Goal: Task Accomplishment & Management: Manage account settings

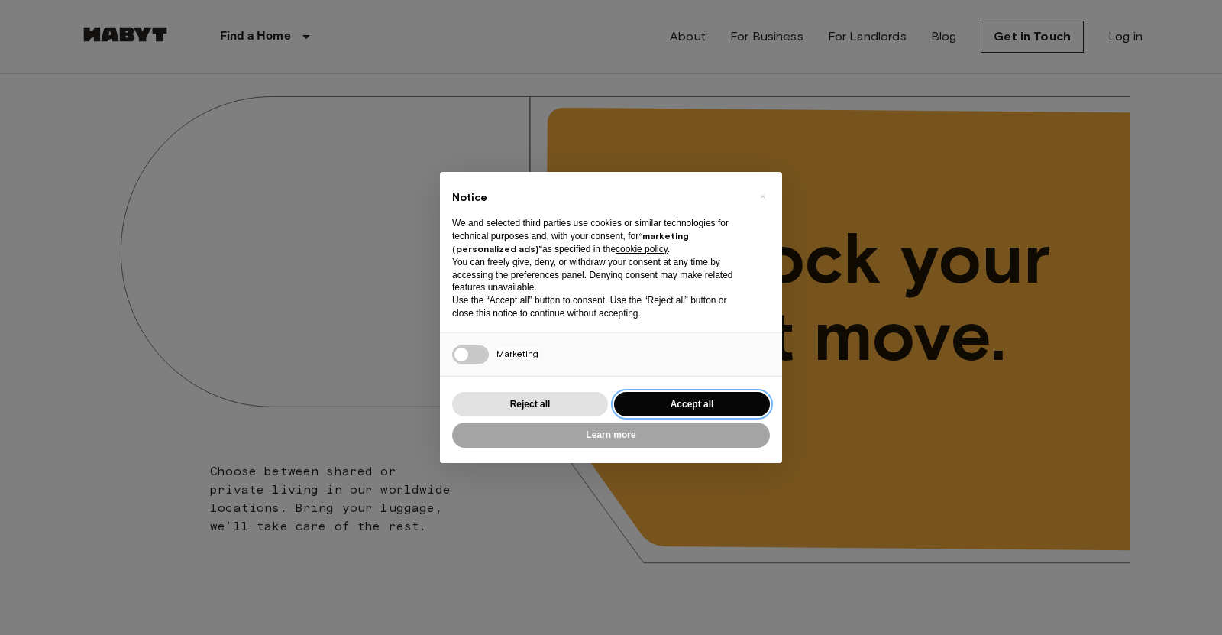
click at [667, 412] on button "Accept all" at bounding box center [692, 404] width 156 height 25
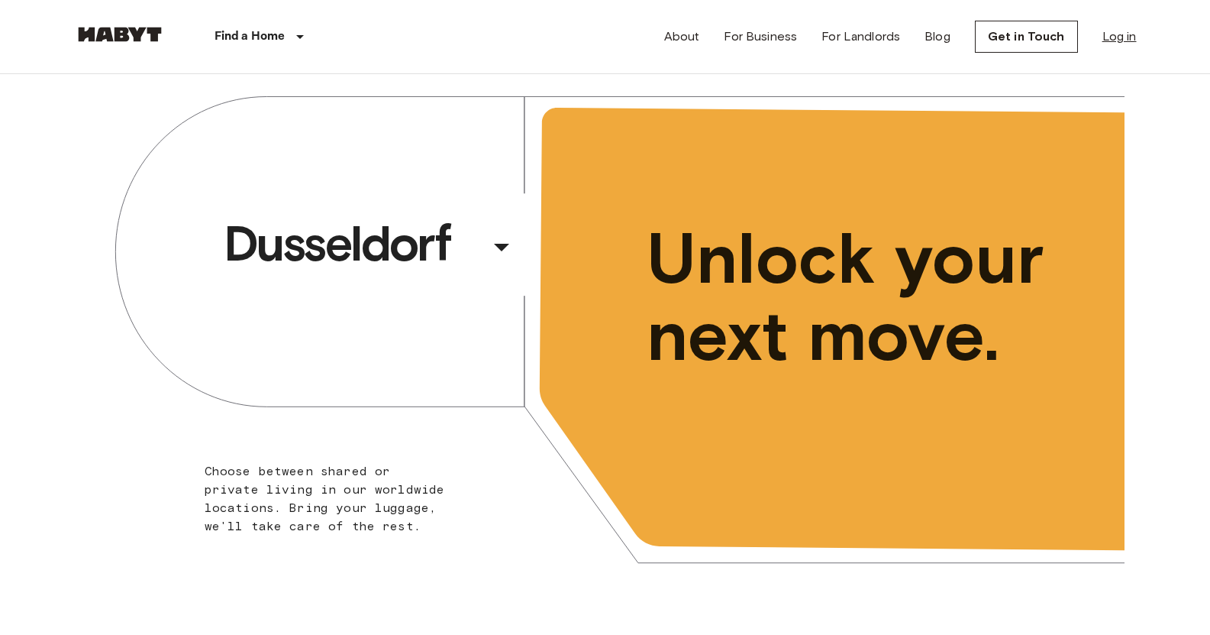
click at [1130, 28] on link "Log in" at bounding box center [1120, 36] width 34 height 18
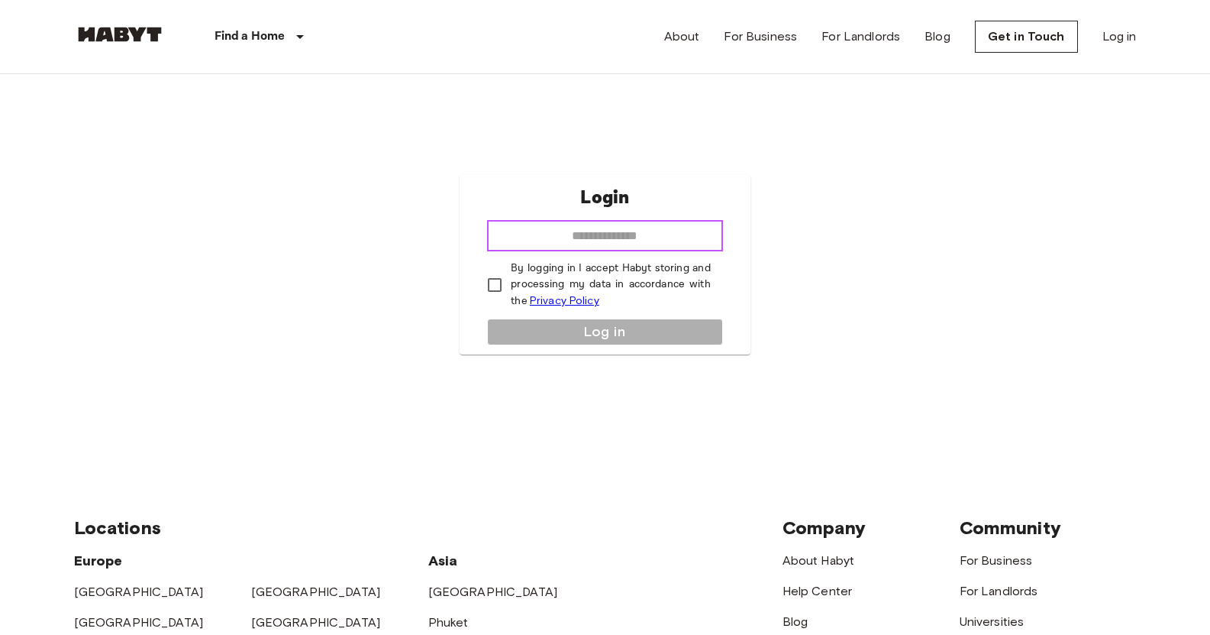
click at [661, 243] on input "email" at bounding box center [604, 236] width 235 height 31
type input "**********"
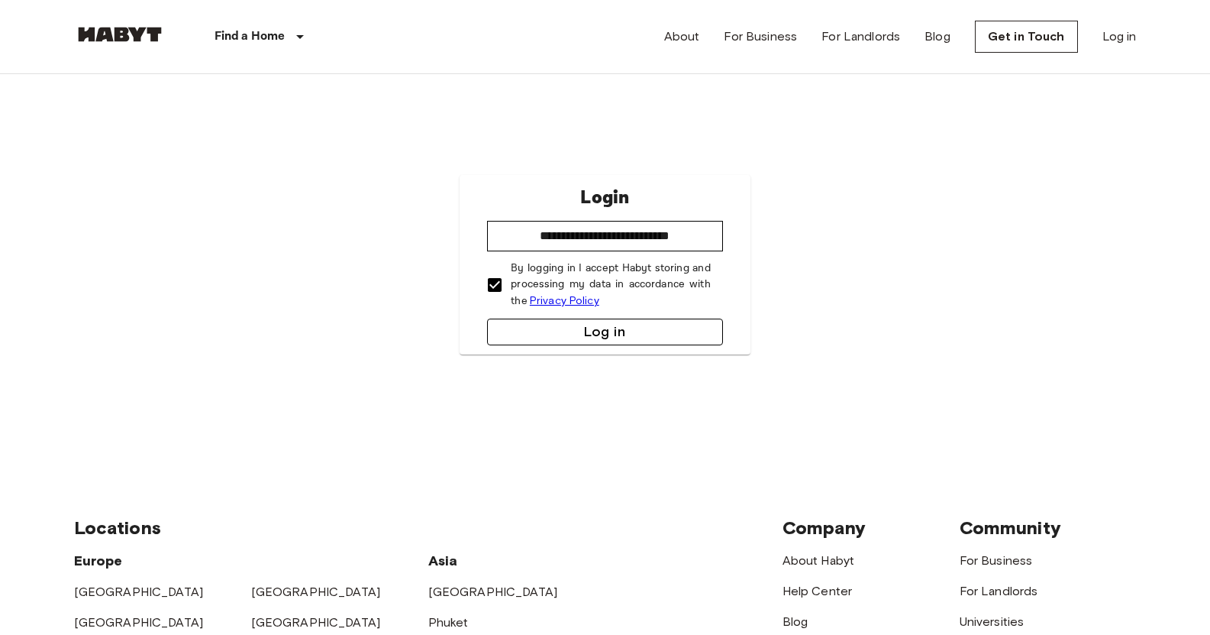
click at [525, 334] on button "Log in" at bounding box center [604, 331] width 235 height 27
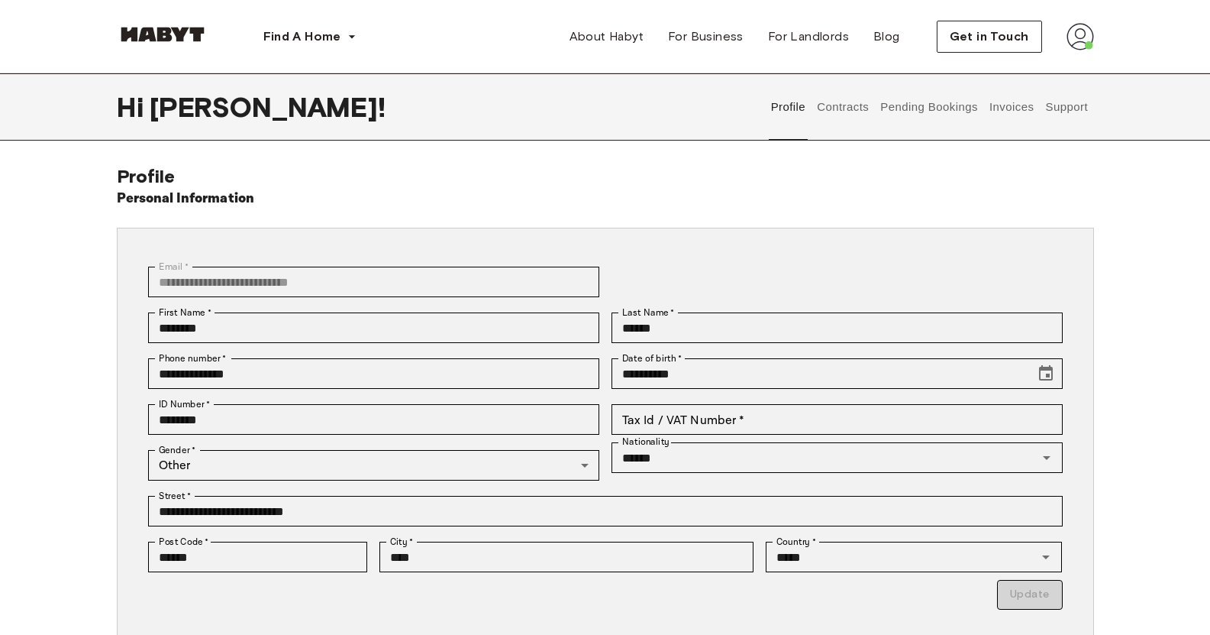
click at [1084, 33] on img at bounding box center [1080, 36] width 27 height 27
click at [1051, 67] on span "Profile" at bounding box center [1034, 72] width 38 height 18
click at [1081, 39] on img at bounding box center [1080, 36] width 27 height 27
click at [1034, 68] on span "Profile" at bounding box center [1034, 72] width 38 height 18
click at [836, 100] on button "Contracts" at bounding box center [843, 106] width 56 height 67
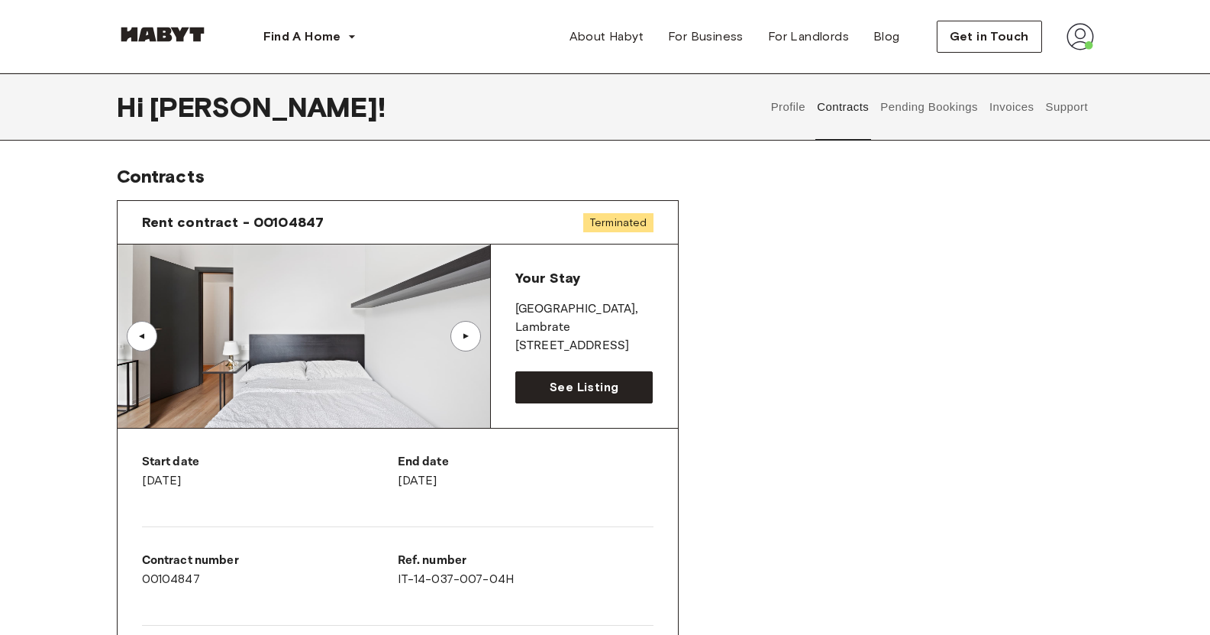
click at [622, 223] on span "Terminated" at bounding box center [618, 222] width 70 height 19
click at [1003, 113] on button "Invoices" at bounding box center [1011, 106] width 48 height 67
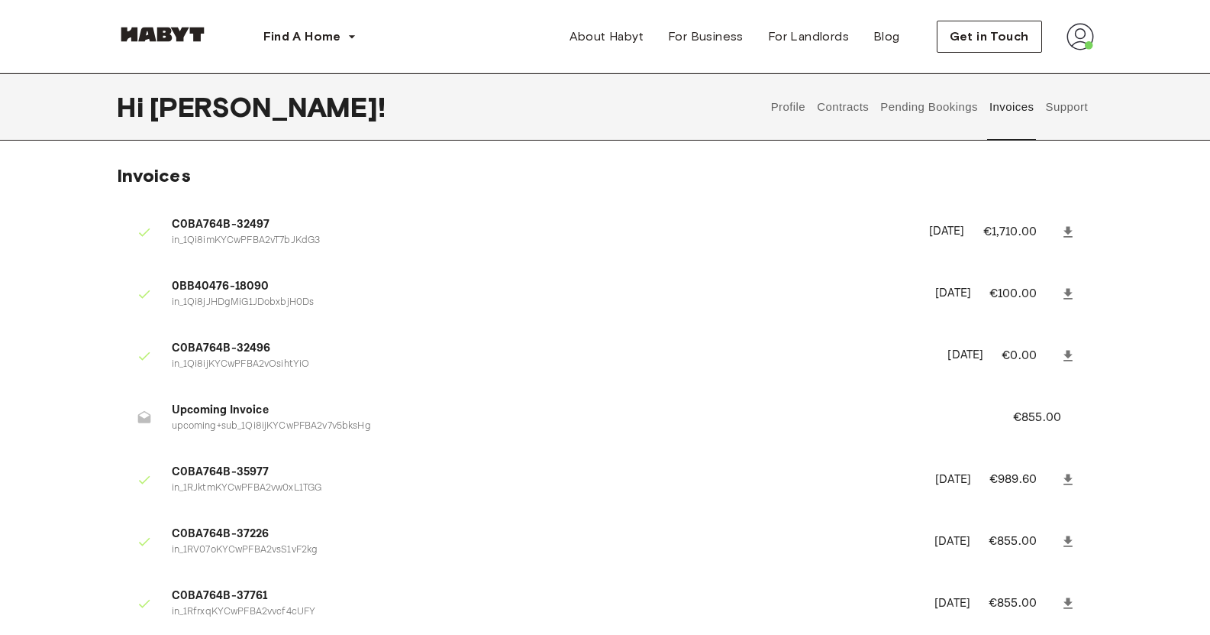
click at [956, 113] on button "Pending Bookings" at bounding box center [930, 106] width 102 height 67
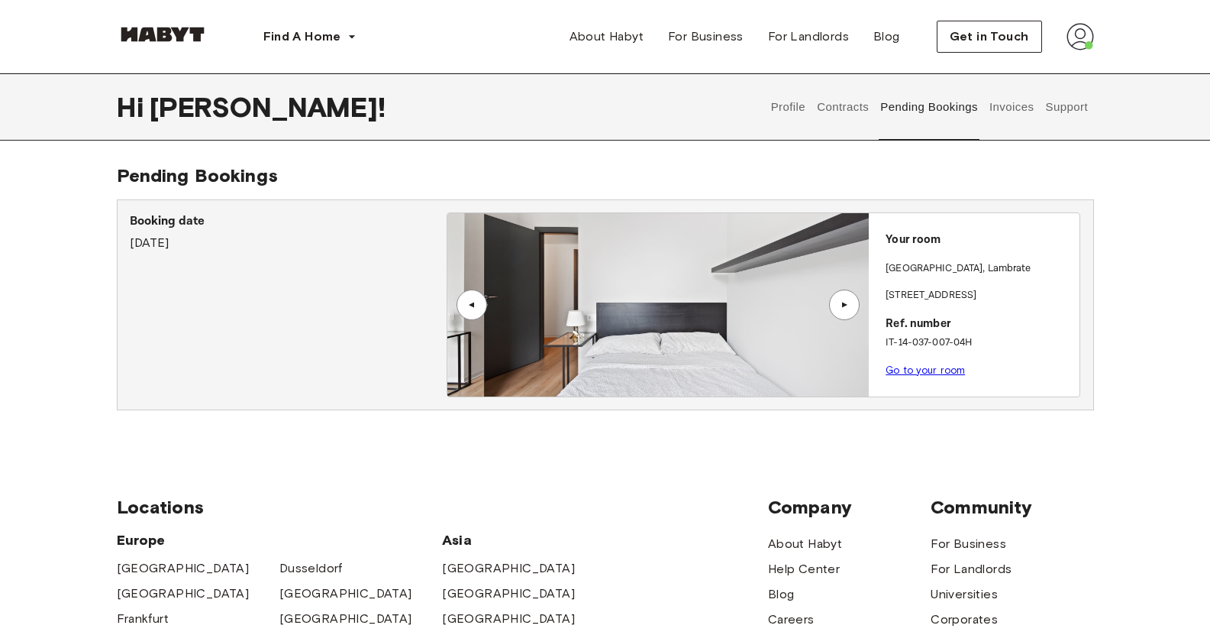
click at [1054, 100] on button "Support" at bounding box center [1067, 106] width 47 height 67
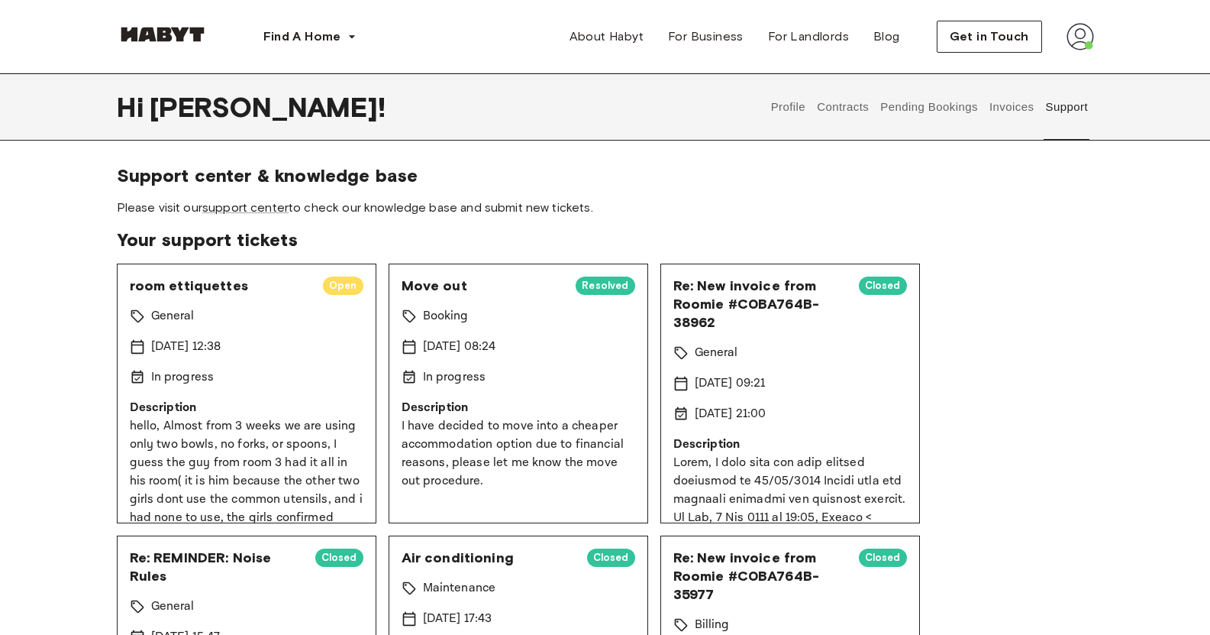
click at [785, 109] on button "Profile" at bounding box center [788, 106] width 39 height 67
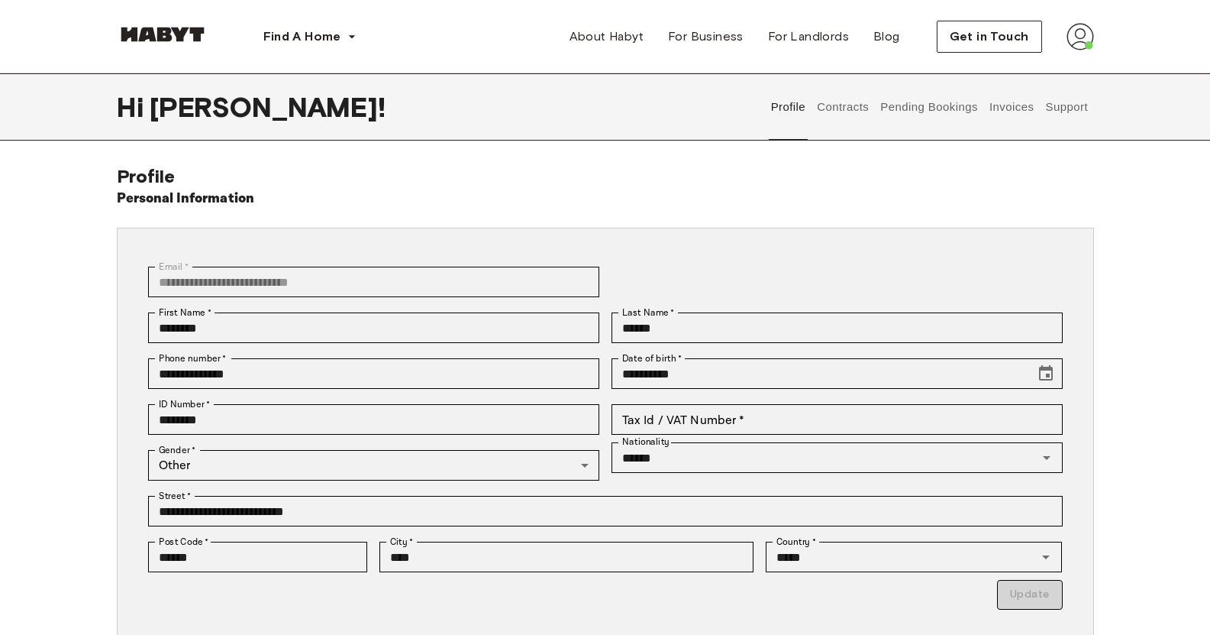
click at [843, 112] on button "Contracts" at bounding box center [843, 106] width 56 height 67
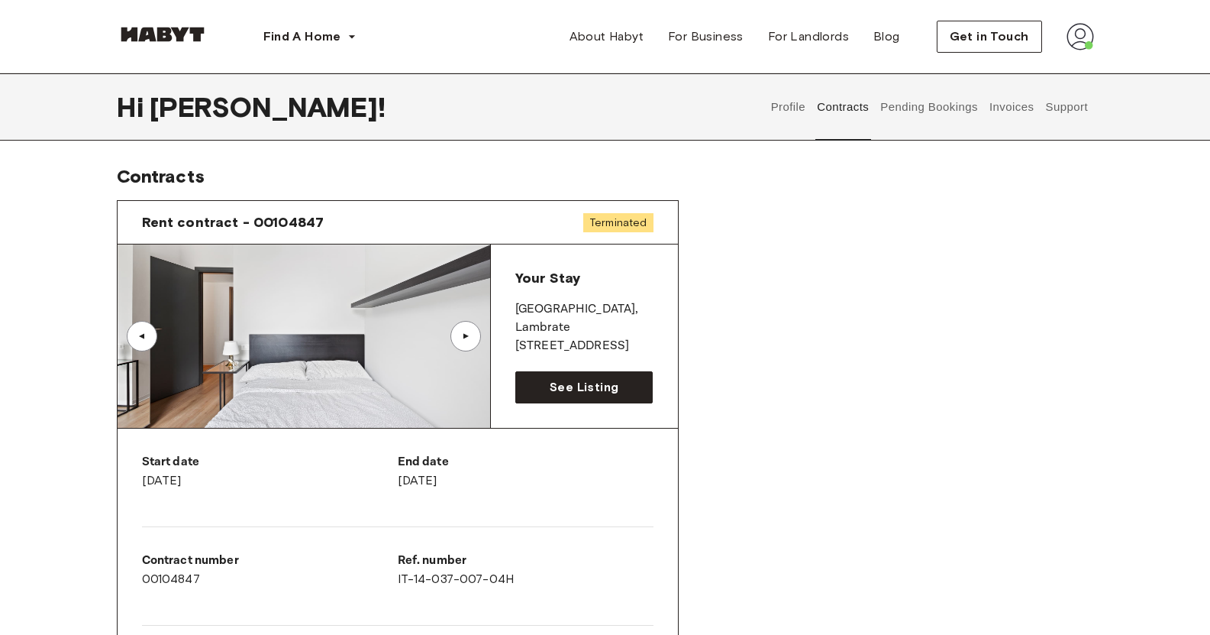
scroll to position [1, 0]
click at [570, 386] on span "See Listing" at bounding box center [584, 386] width 69 height 18
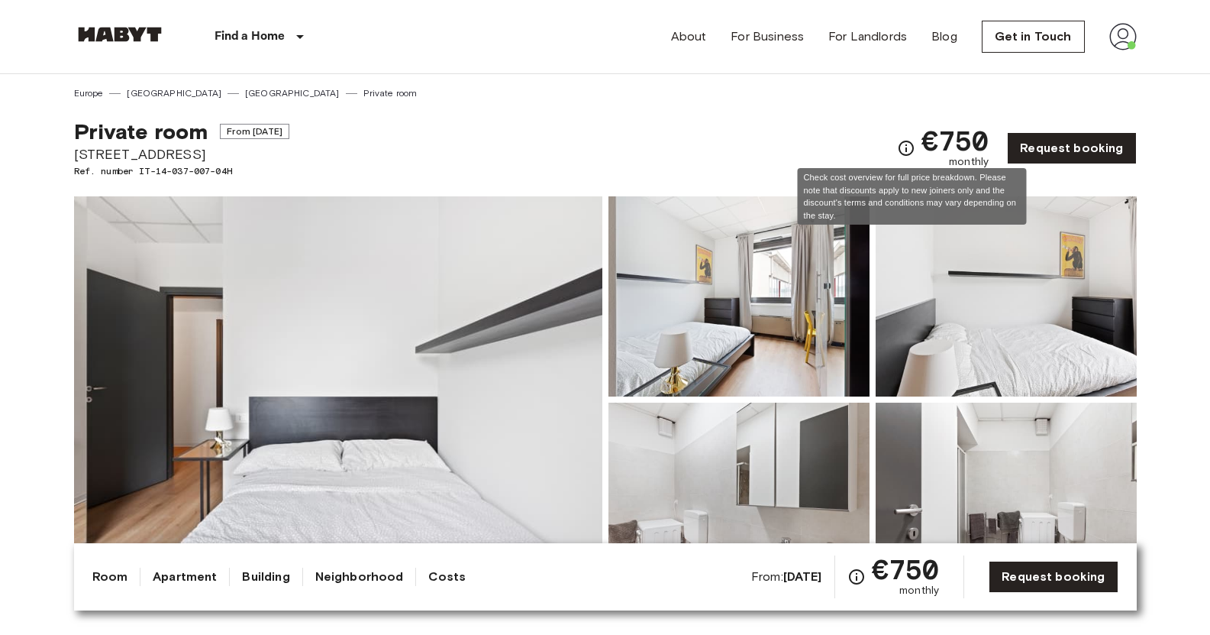
click at [910, 150] on icon "Check cost overview for full price breakdown. Please note that discounts apply …" at bounding box center [906, 148] width 18 height 18
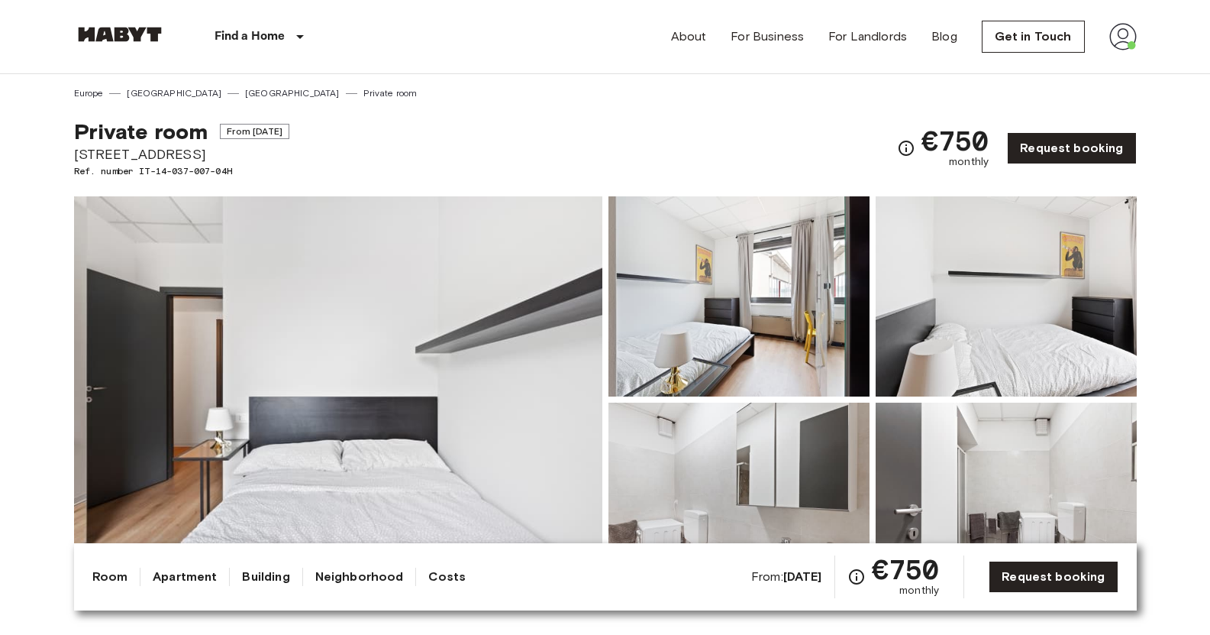
click at [1125, 34] on img at bounding box center [1122, 36] width 27 height 27
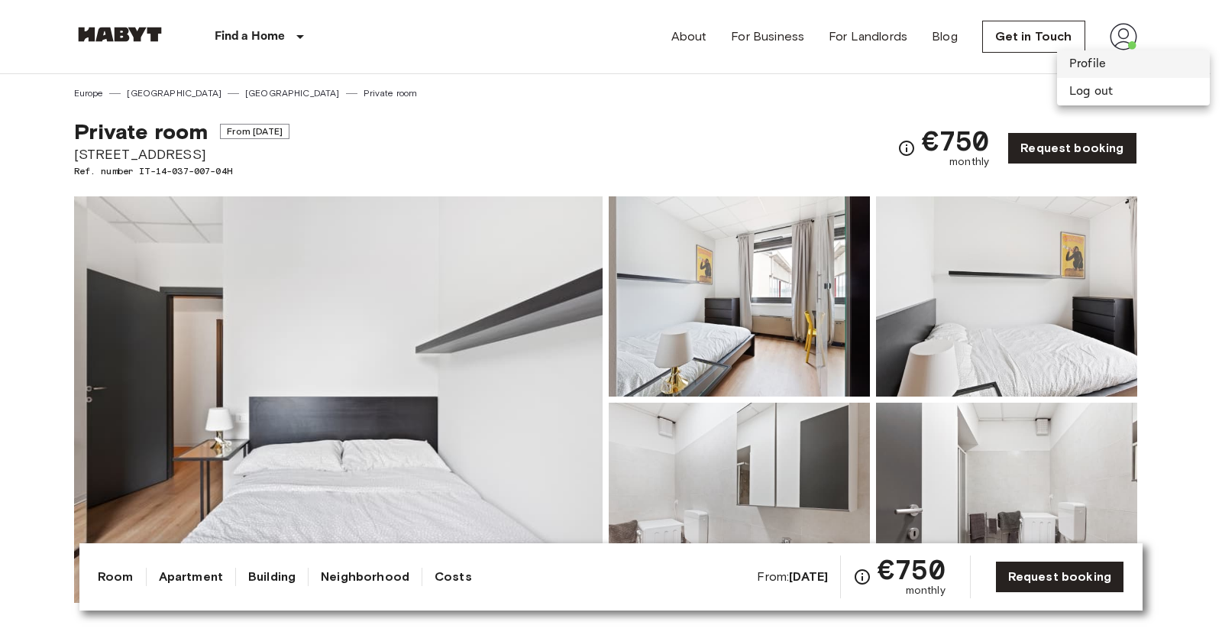
click at [1089, 63] on li "Profile" at bounding box center [1133, 63] width 153 height 27
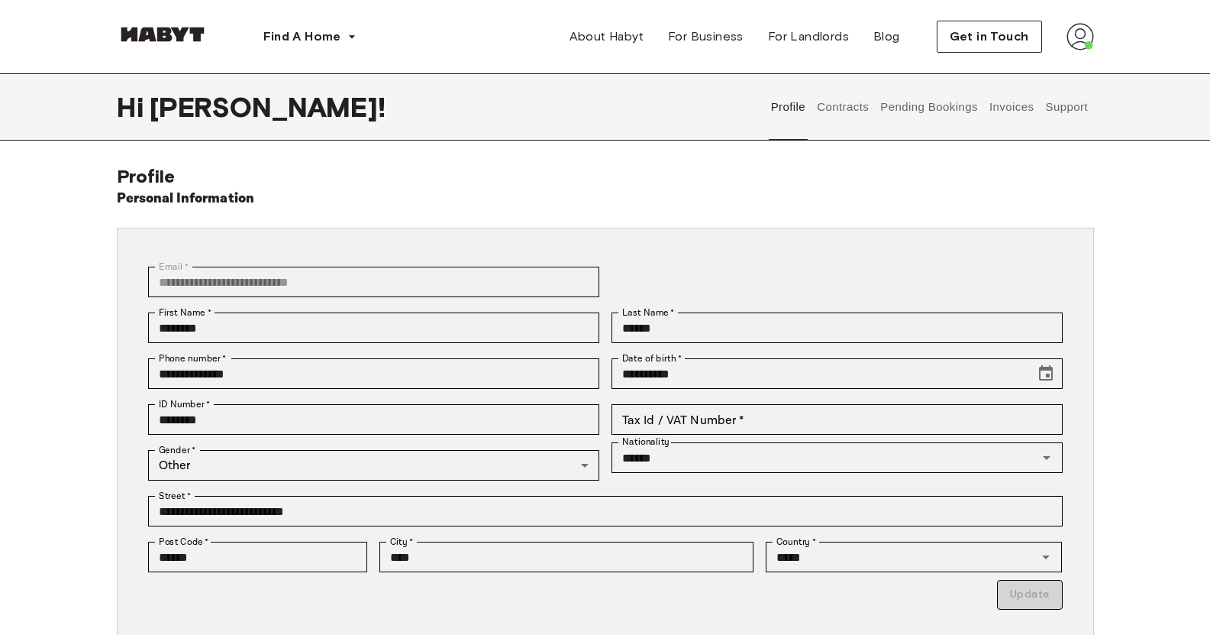
click at [1083, 44] on img at bounding box center [1080, 36] width 27 height 27
